Goal: Transaction & Acquisition: Book appointment/travel/reservation

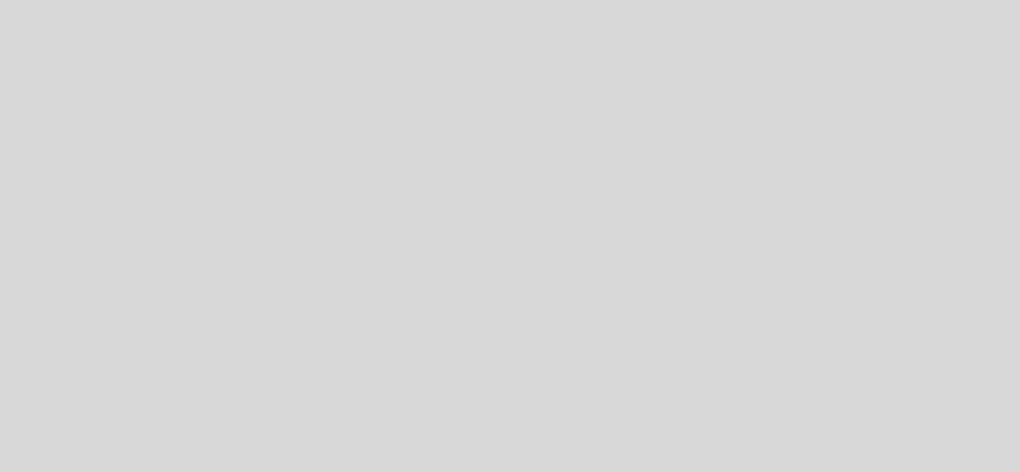
select select "es"
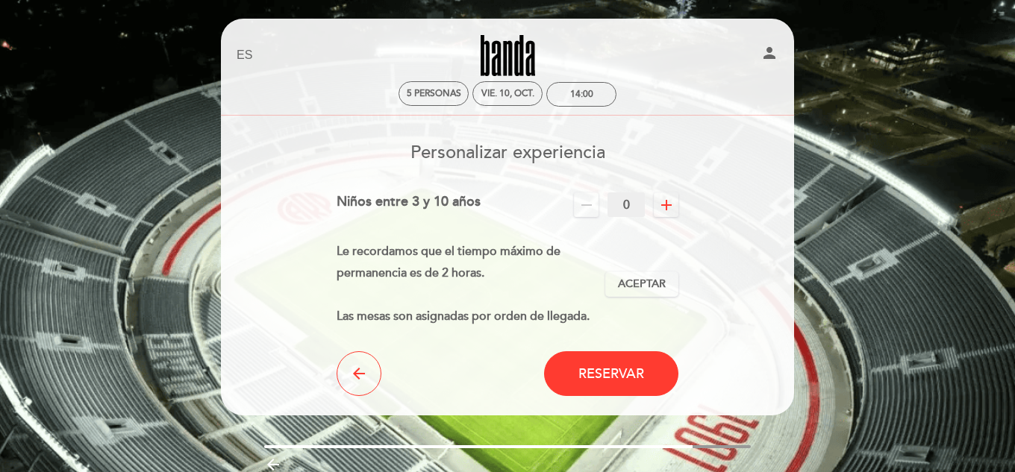
click at [663, 201] on icon "add" at bounding box center [667, 205] width 18 height 18
click at [652, 284] on span "Aceptar" at bounding box center [642, 285] width 48 height 16
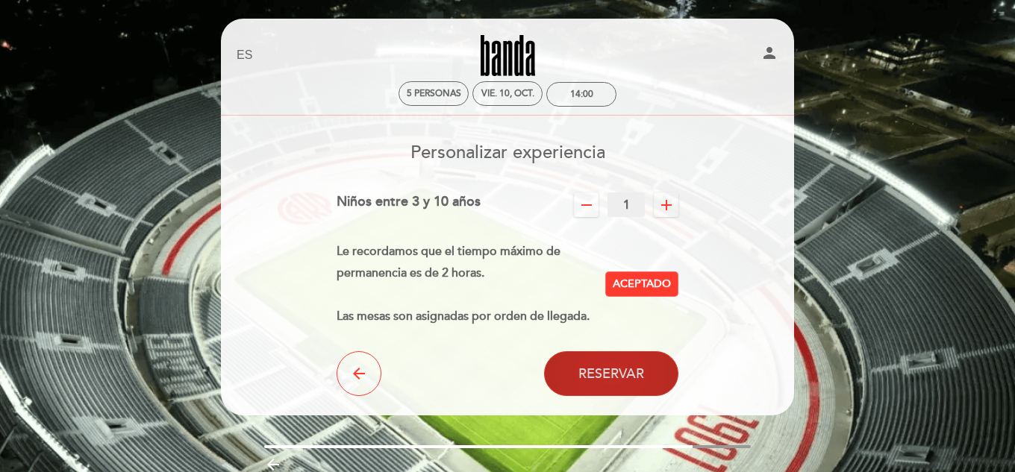
click at [631, 373] on span "Reservar" at bounding box center [611, 374] width 66 height 16
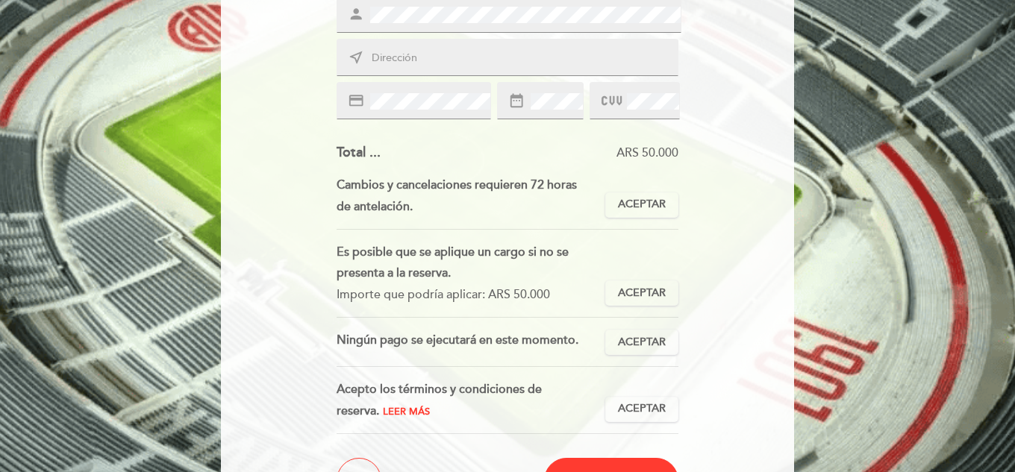
scroll to position [281, 0]
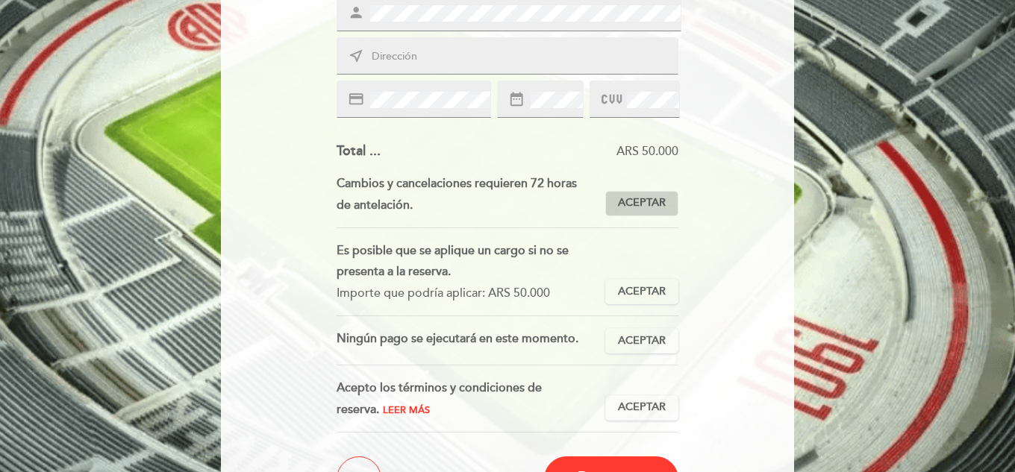
click at [644, 204] on span "Aceptar" at bounding box center [642, 204] width 48 height 16
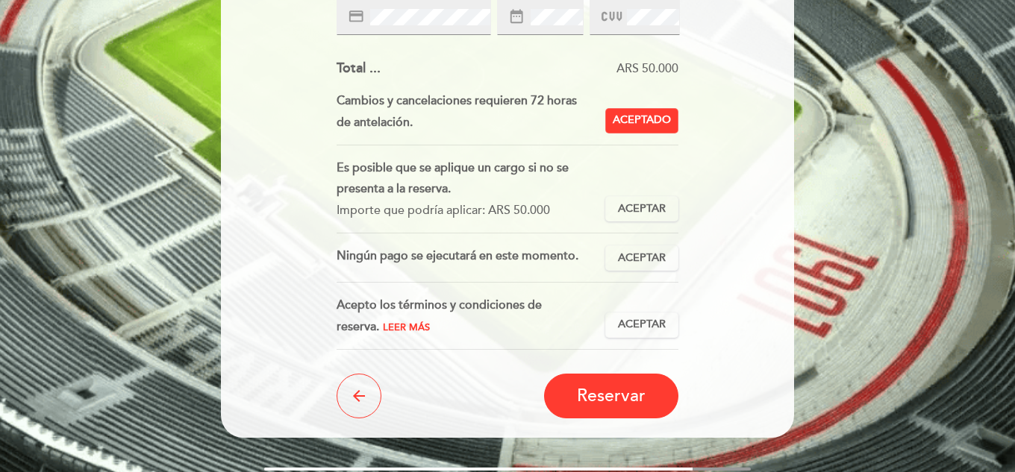
scroll to position [365, 0]
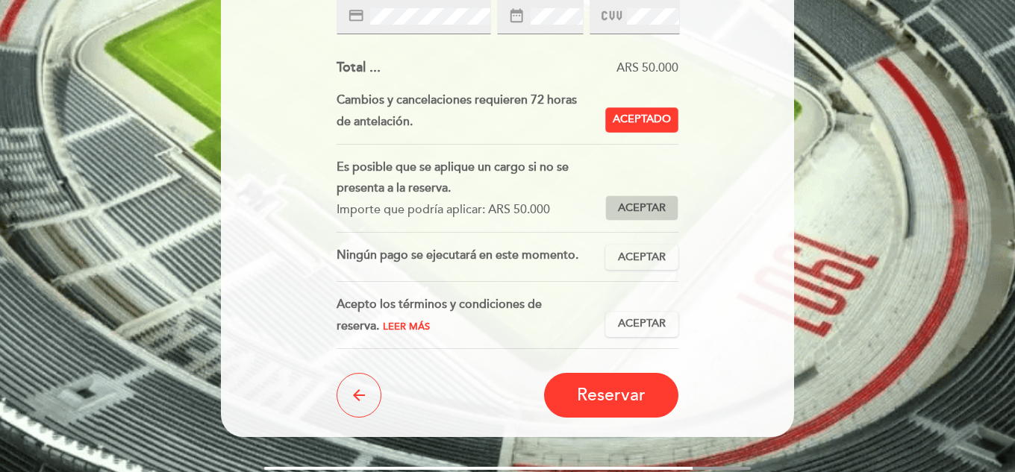
click at [622, 207] on span "Aceptar" at bounding box center [642, 209] width 48 height 16
click at [654, 254] on span "Aceptar" at bounding box center [642, 258] width 48 height 16
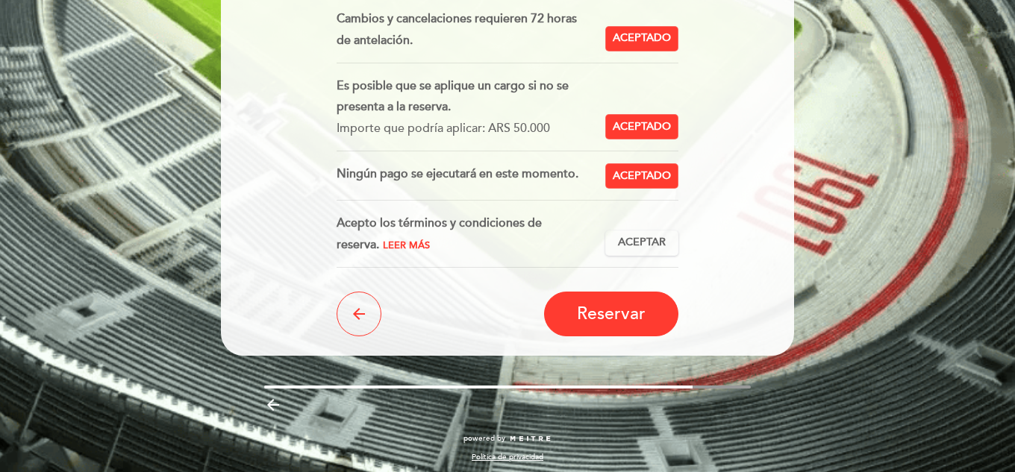
scroll to position [448, 0]
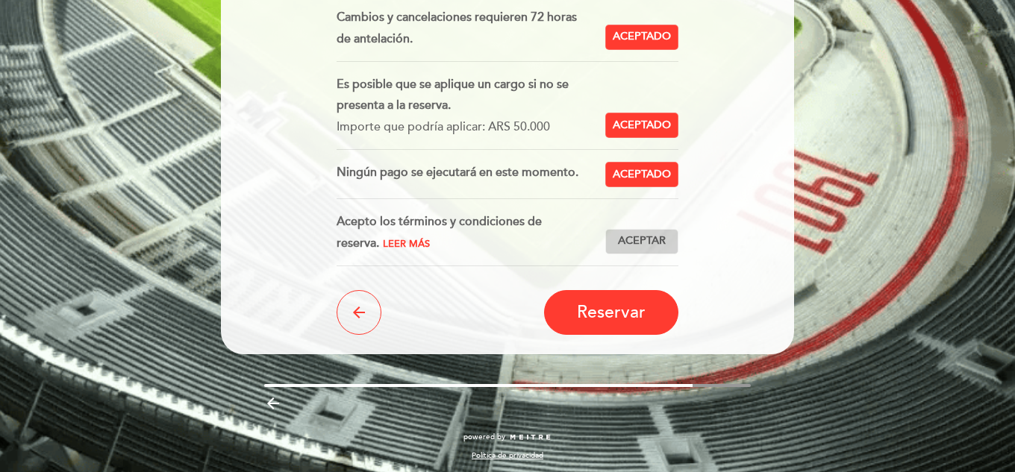
click at [652, 241] on span "Aceptar" at bounding box center [642, 242] width 48 height 16
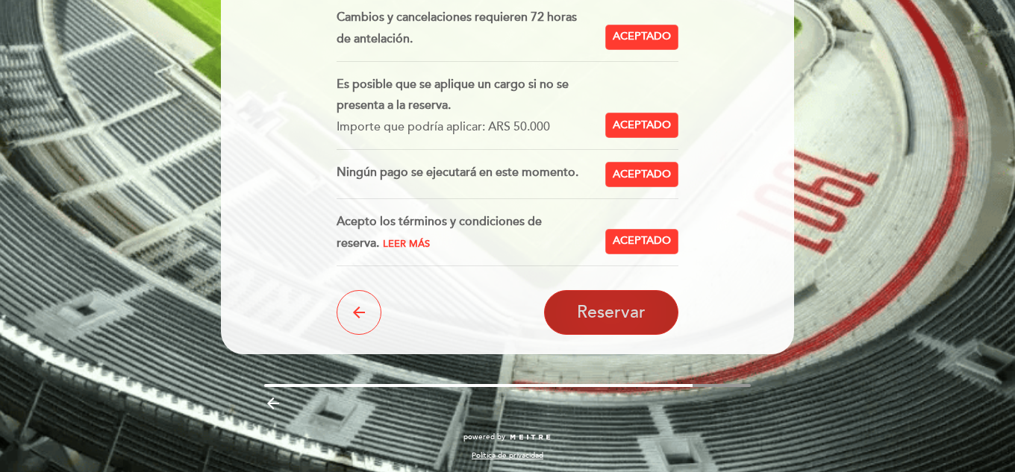
click at [636, 309] on span "Reservar" at bounding box center [611, 312] width 69 height 21
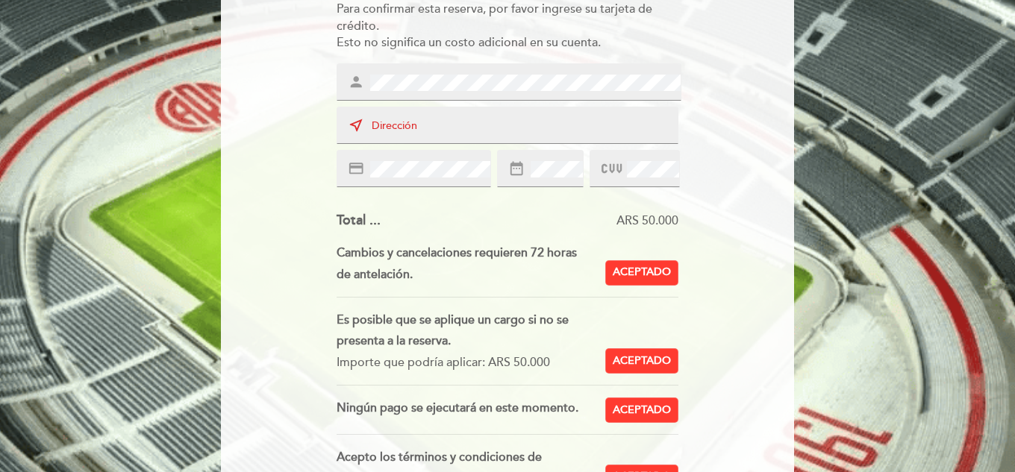
scroll to position [211, 0]
click at [471, 129] on input "text" at bounding box center [525, 127] width 310 height 17
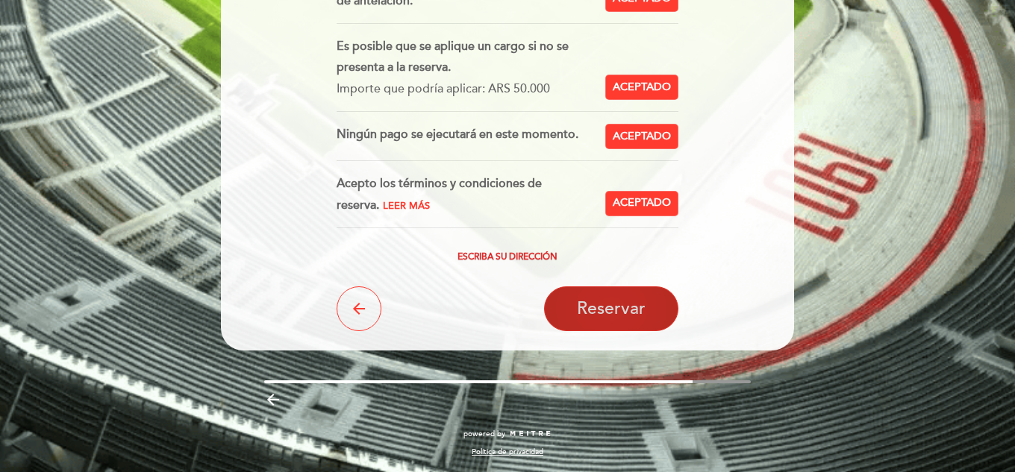
type input "[PERSON_NAME] 210"
click at [605, 309] on span "Reservar" at bounding box center [611, 309] width 69 height 21
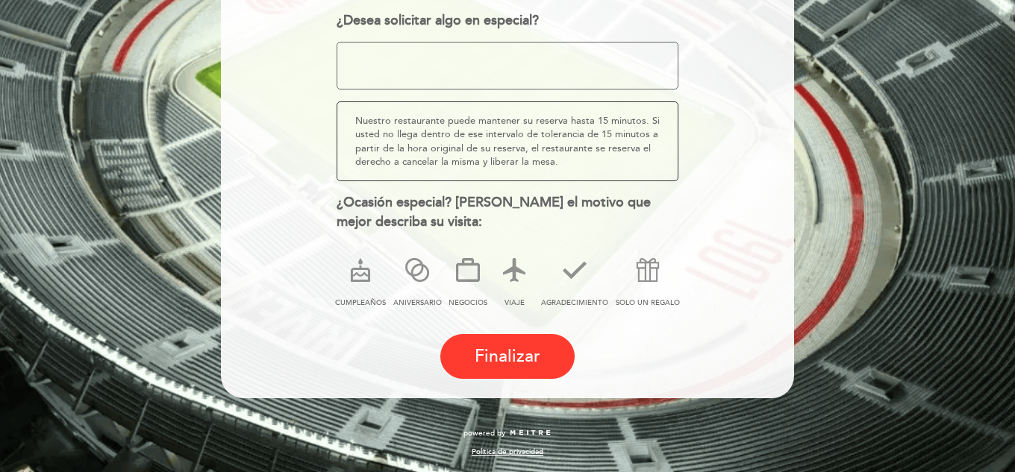
scroll to position [0, 0]
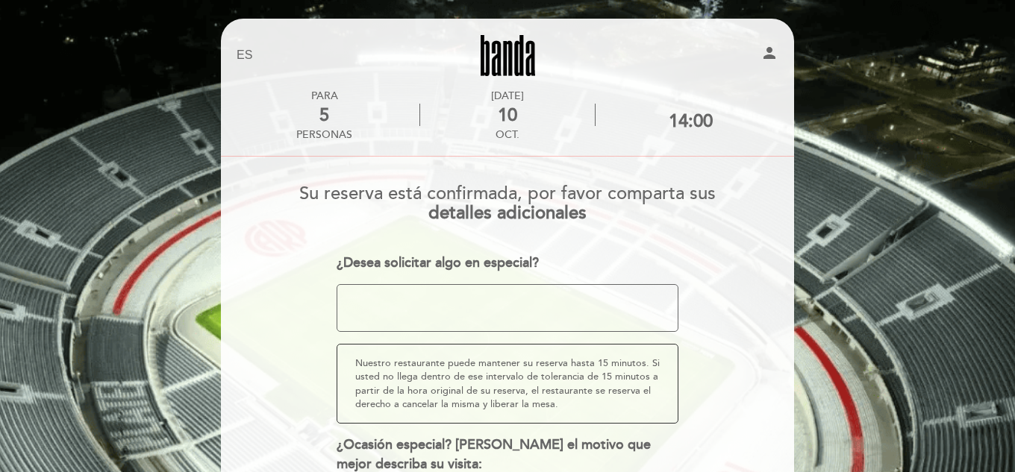
click at [415, 305] on textarea at bounding box center [508, 308] width 343 height 48
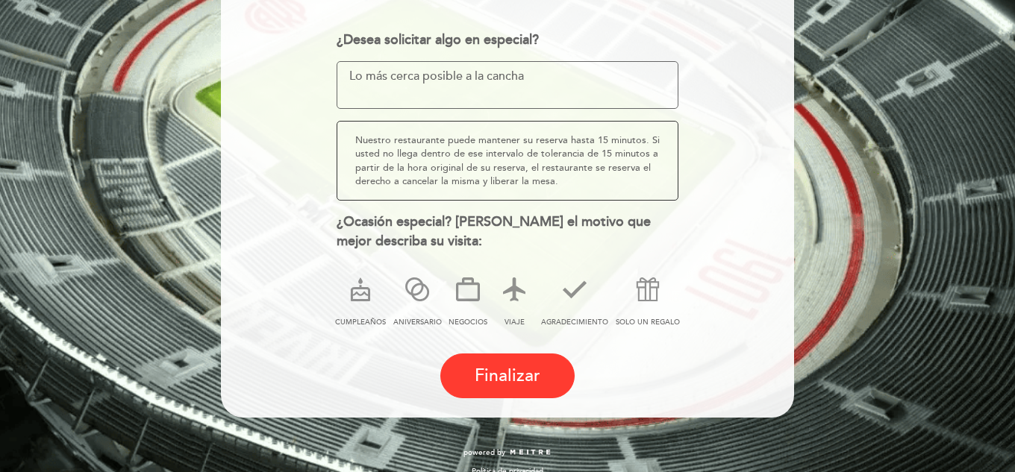
scroll to position [243, 0]
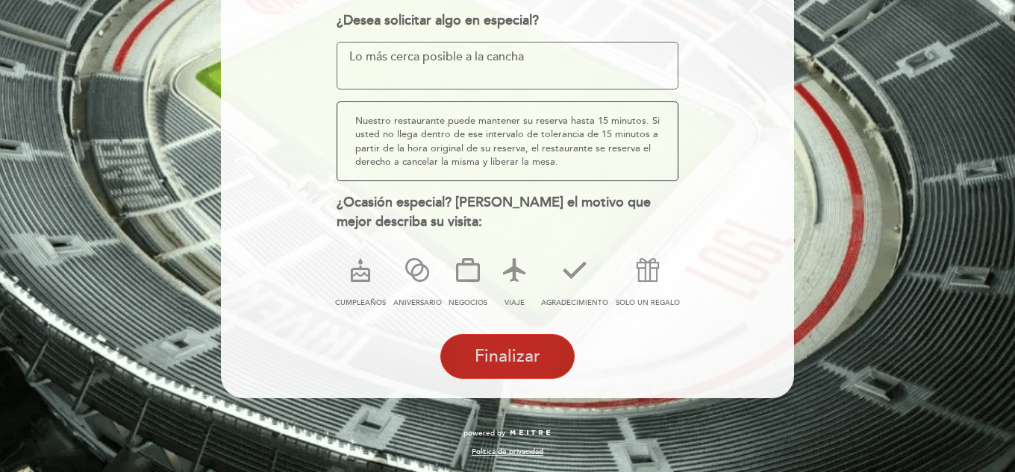
type textarea "Lo más cerca posible a la cancha"
click at [482, 355] on span "Finalizar" at bounding box center [508, 356] width 66 height 21
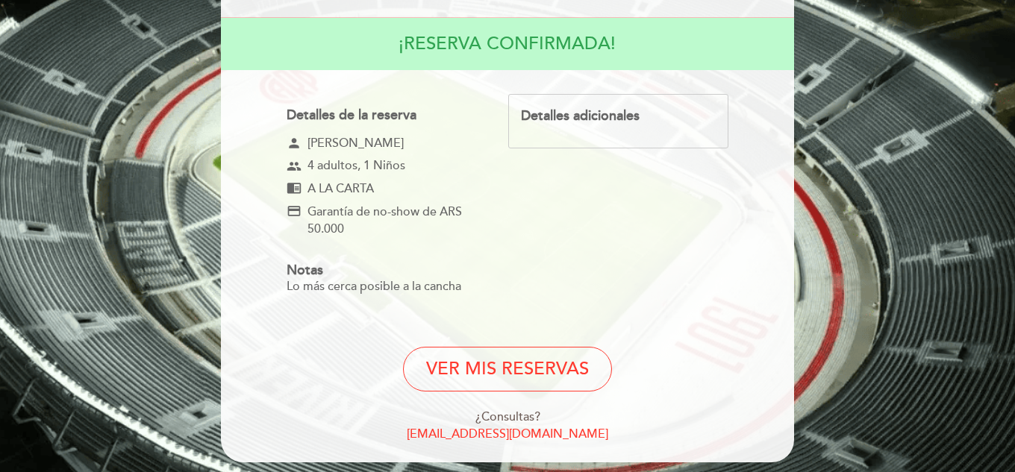
scroll to position [202, 0]
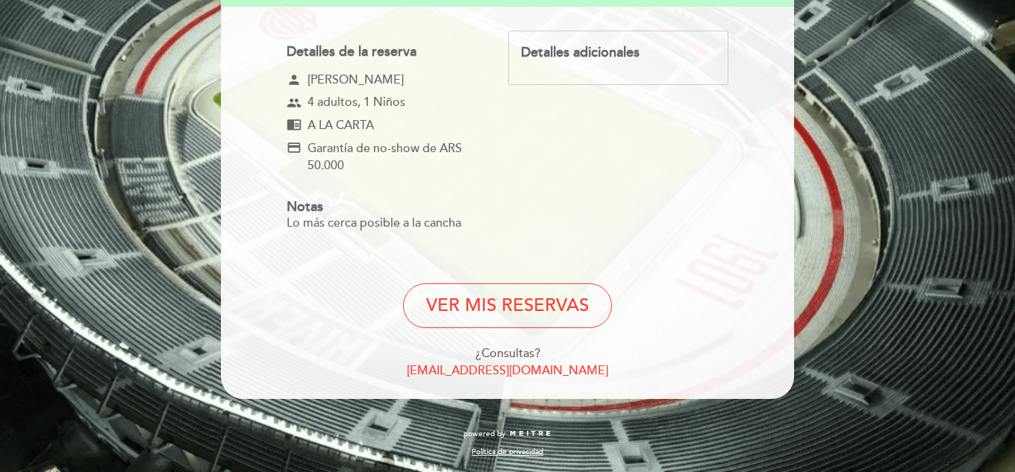
click at [253, 252] on form "Detalles de la reserva person [PERSON_NAME] group 4 adultos , 1 Niños chrome_re…" at bounding box center [507, 205] width 552 height 349
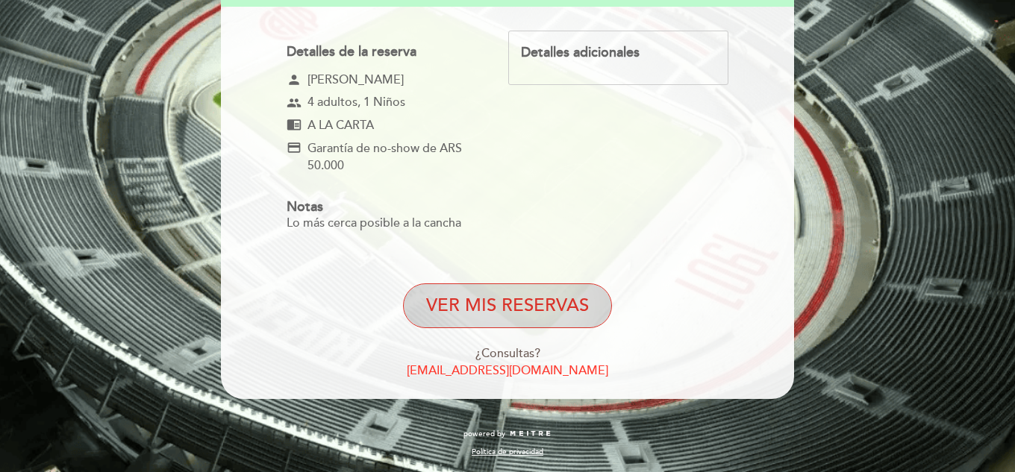
click at [492, 301] on button "VER MIS RESERVAS" at bounding box center [507, 306] width 209 height 45
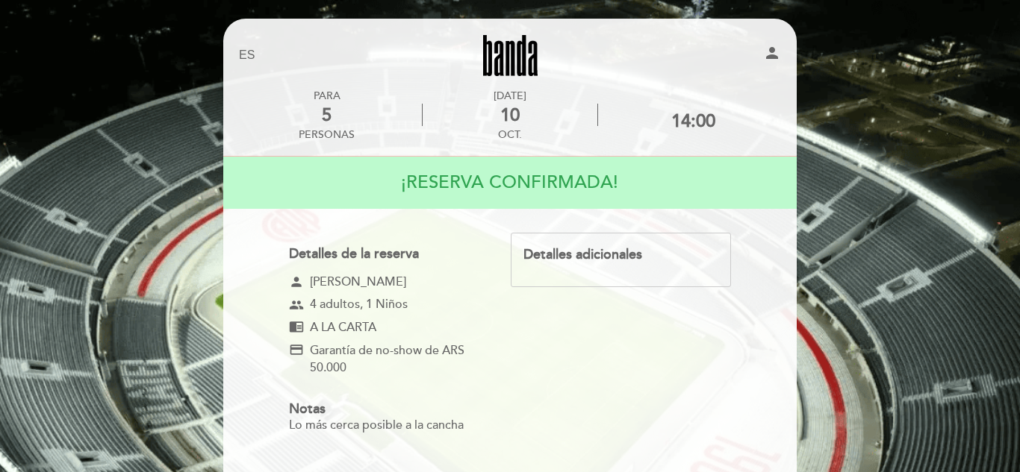
select select "es"
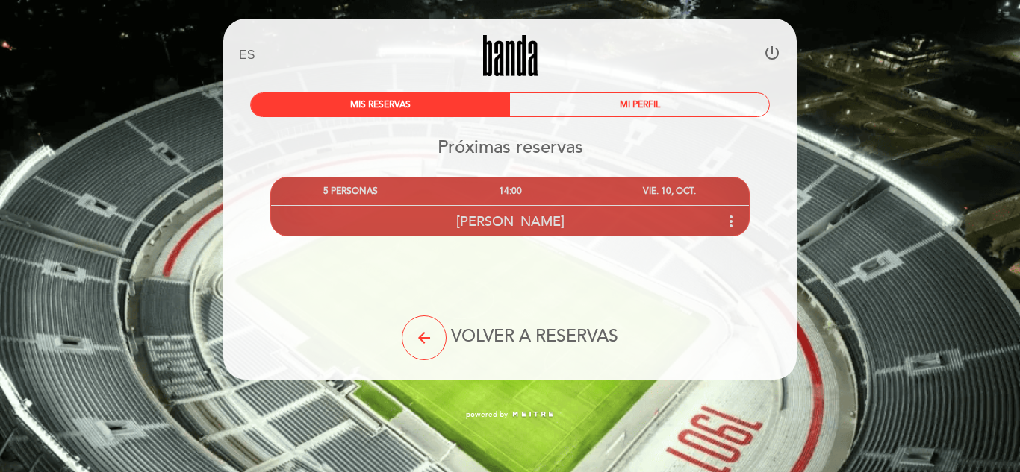
click at [727, 223] on icon "more_vert" at bounding box center [731, 222] width 18 height 18
